Goal: Find contact information: Find contact information

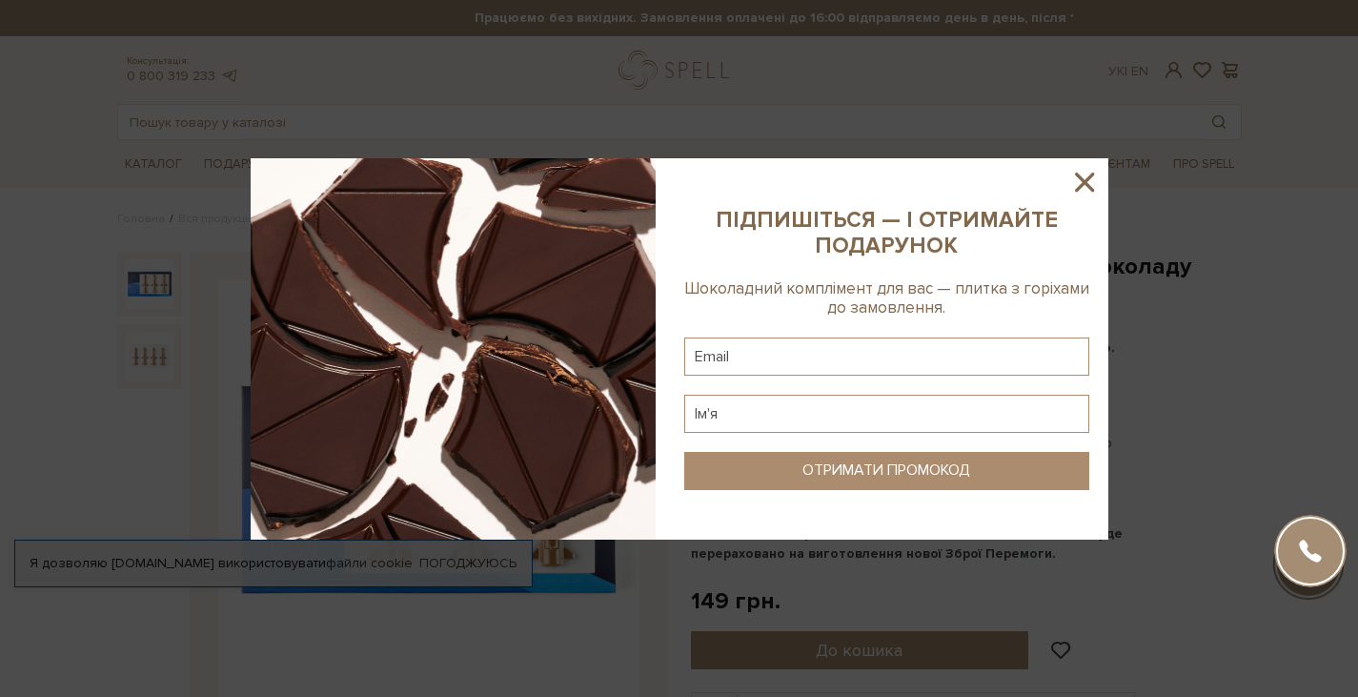
click at [1088, 183] on icon at bounding box center [1084, 182] width 32 height 32
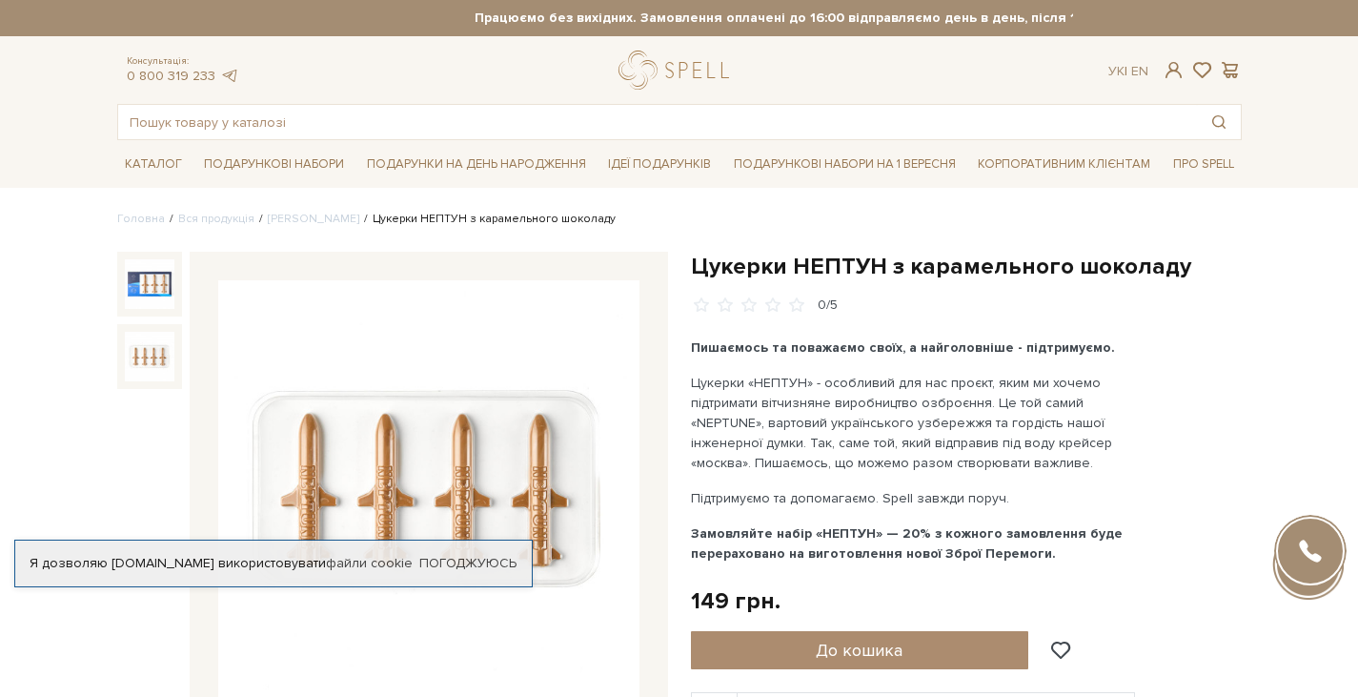
click at [144, 357] on img at bounding box center [150, 357] width 50 height 50
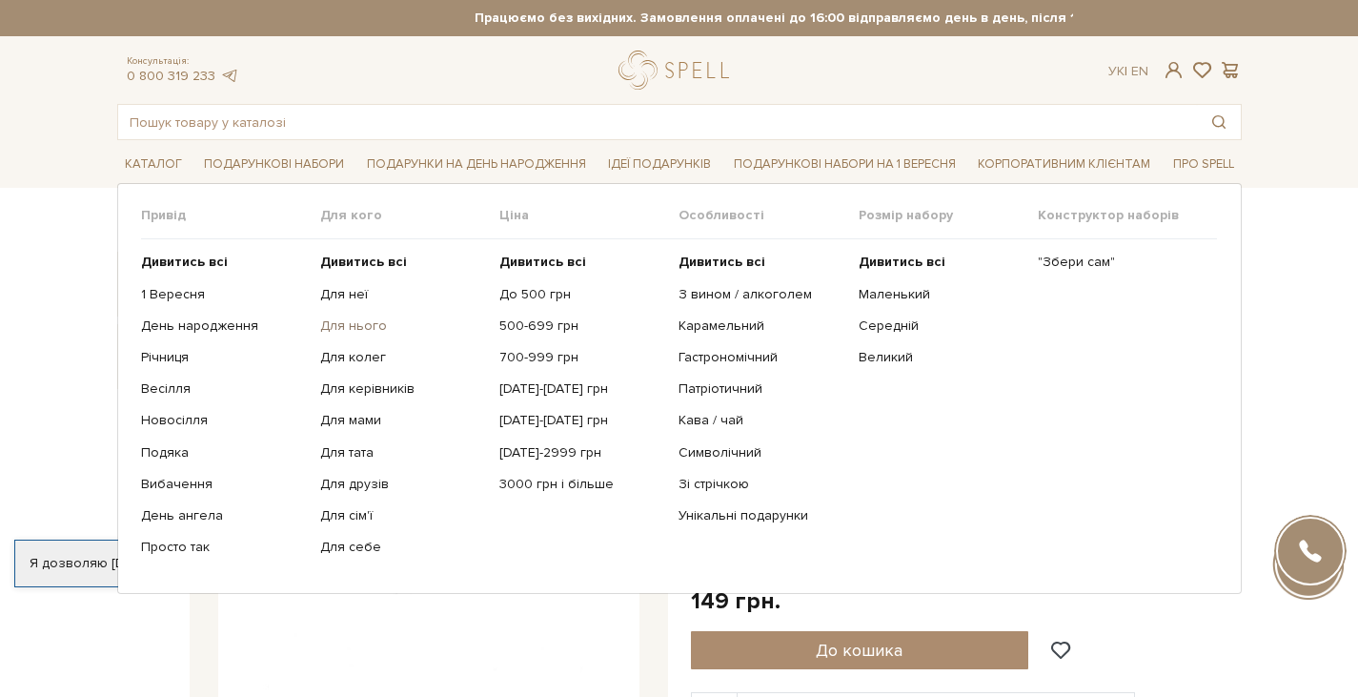
click at [345, 328] on link "Для нього" at bounding box center [402, 325] width 165 height 17
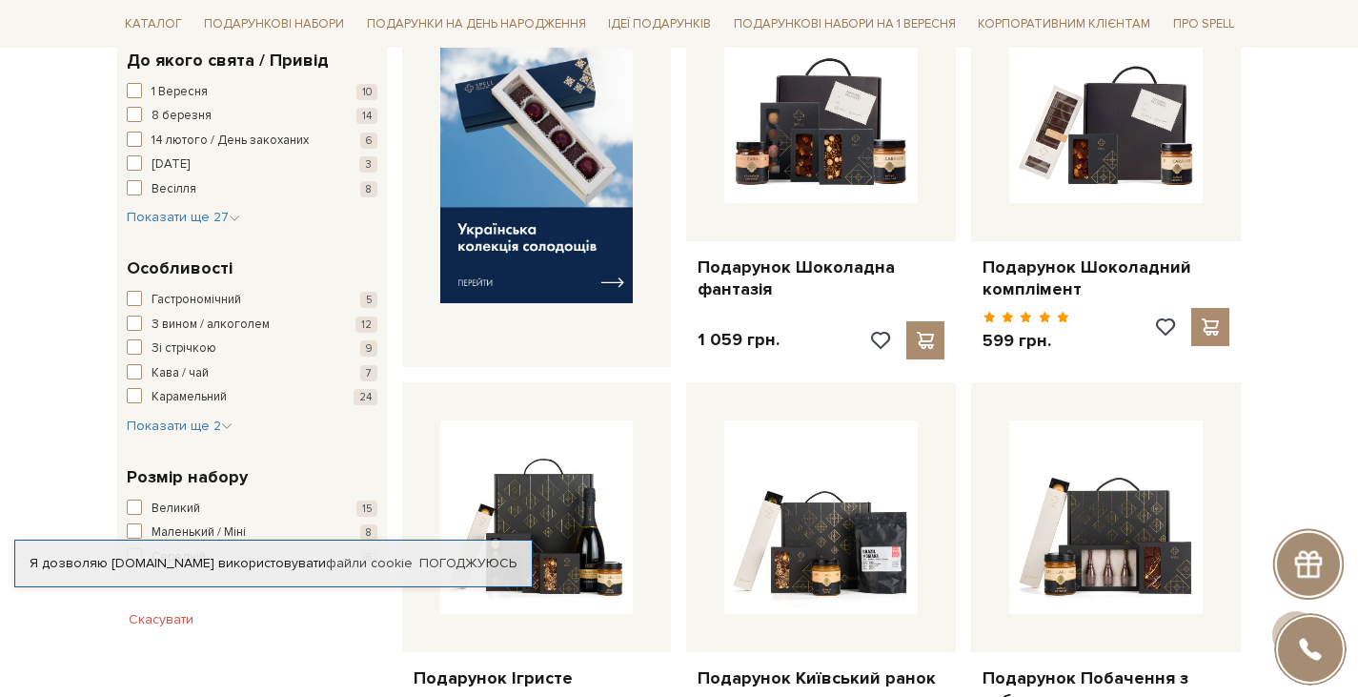
scroll to position [702, 0]
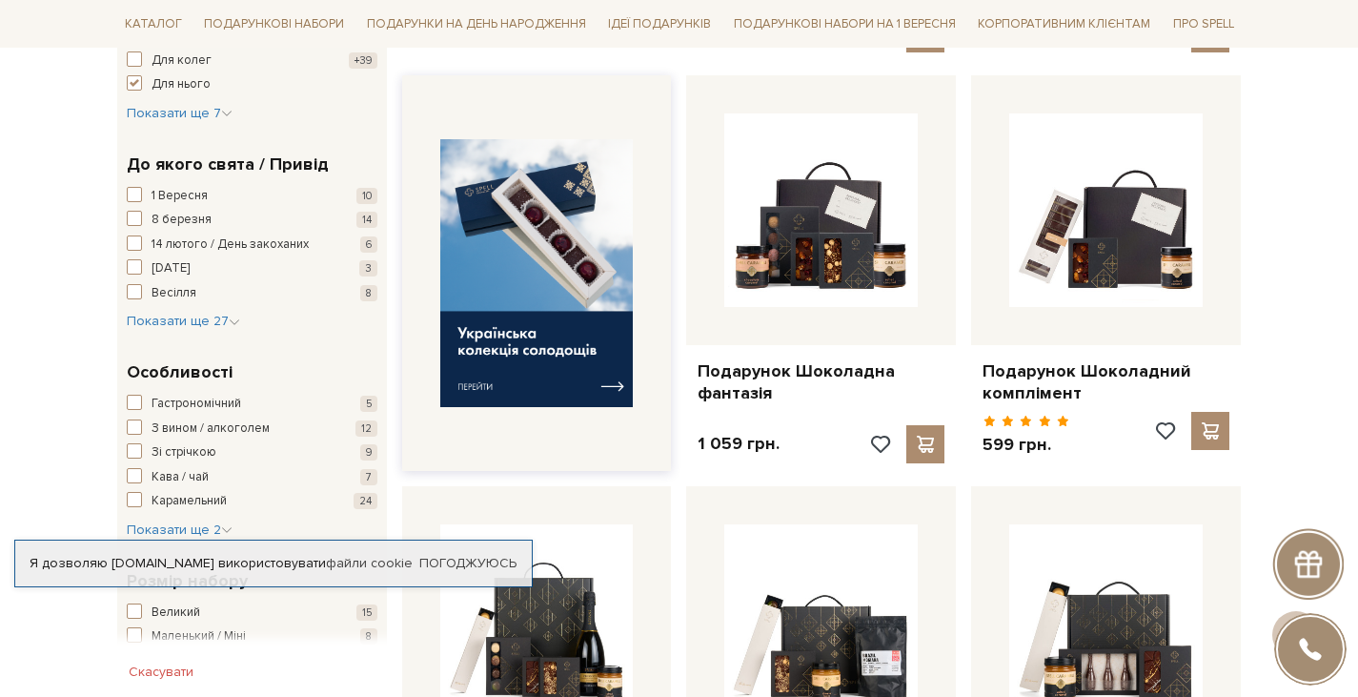
click at [540, 295] on img at bounding box center [536, 273] width 193 height 268
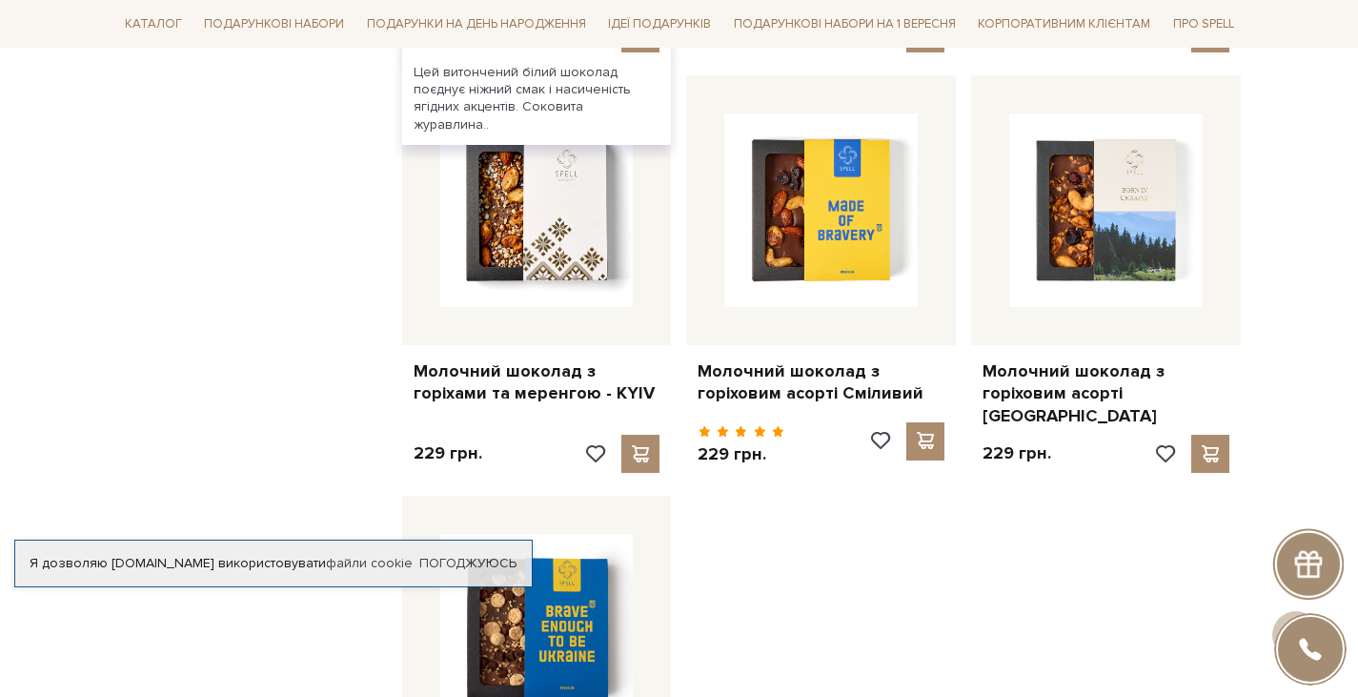
scroll to position [1901, 0]
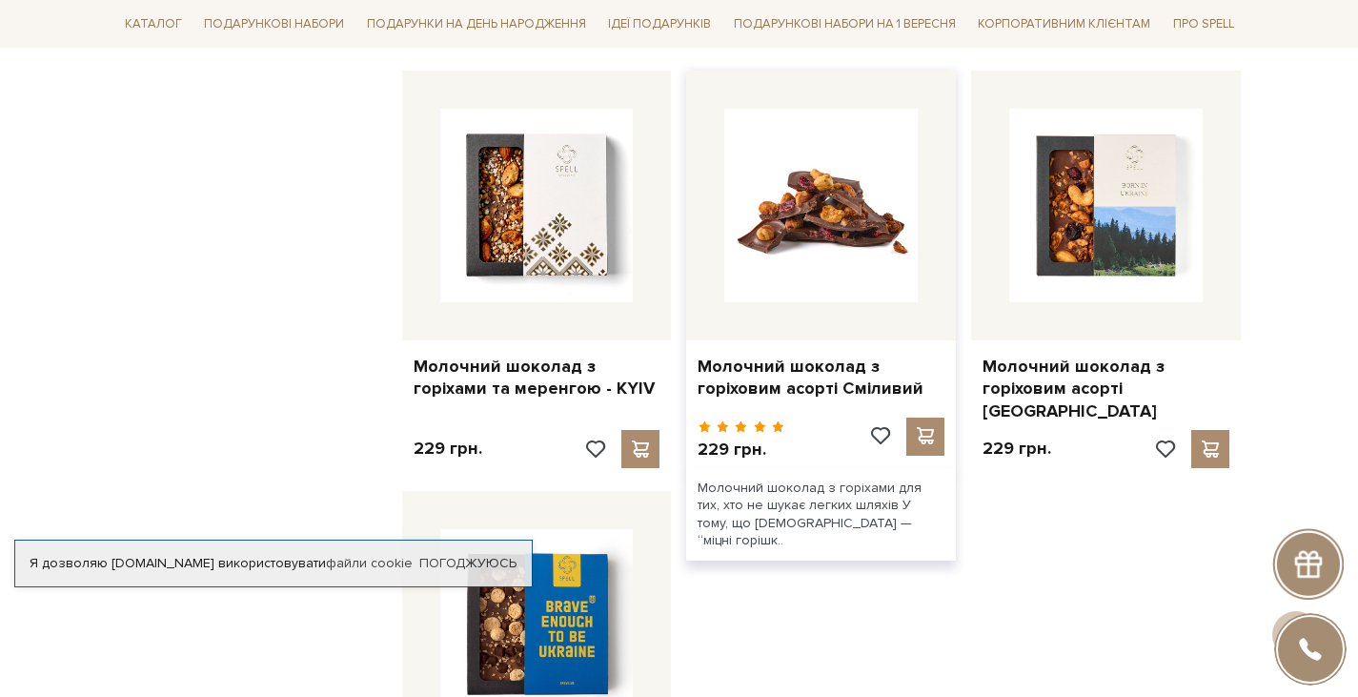
click at [790, 244] on img at bounding box center [820, 205] width 193 height 193
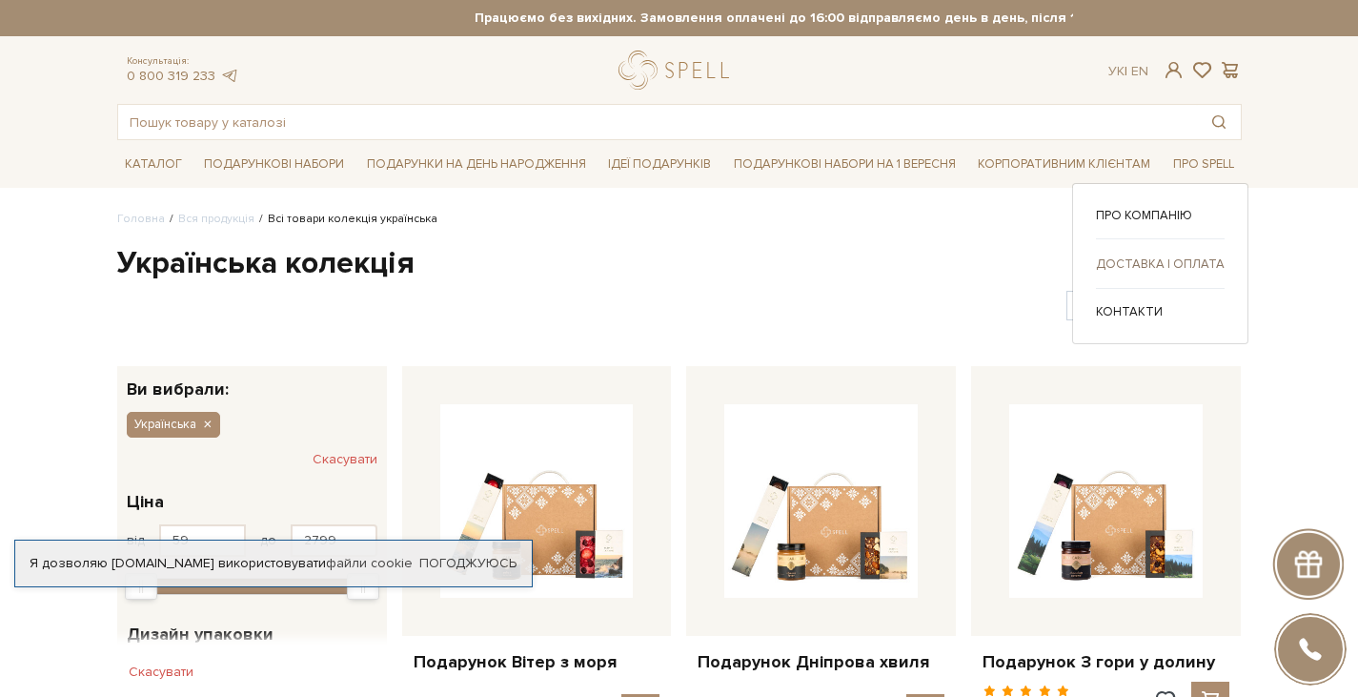
click at [1136, 270] on link "Доставка і оплата" at bounding box center [1160, 263] width 129 height 17
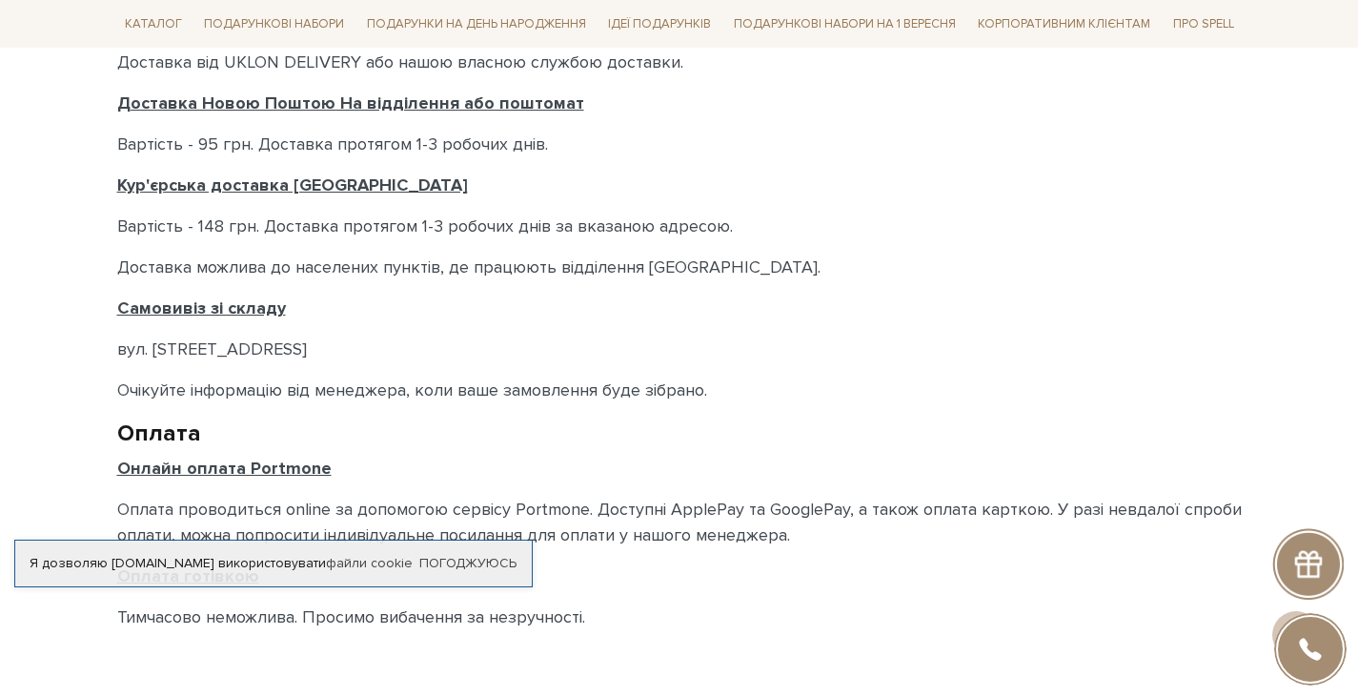
scroll to position [862, 0]
drag, startPoint x: 116, startPoint y: 350, endPoint x: 377, endPoint y: 347, distance: 261.1
click at [377, 347] on p "вул. [STREET_ADDRESS]" at bounding box center [679, 348] width 1125 height 26
copy p "вул. [STREET_ADDRESS]"
